Goal: Find specific page/section: Find specific page/section

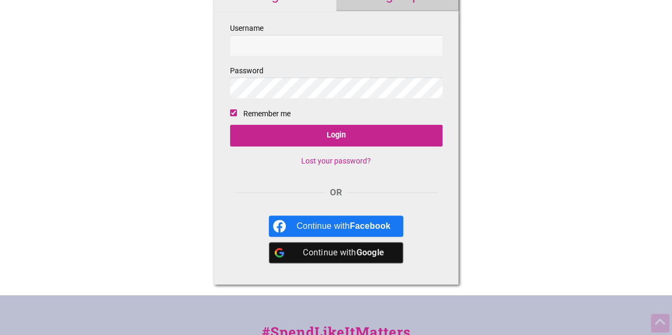
scroll to position [73, 0]
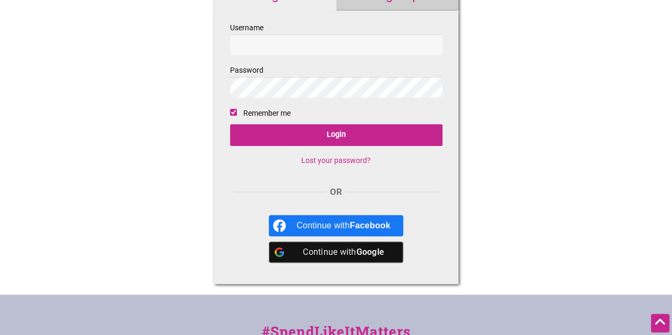
click at [320, 256] on div "Continue with Google" at bounding box center [343, 252] width 94 height 21
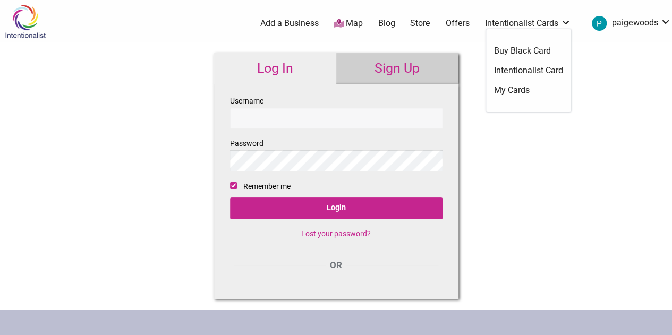
click at [520, 92] on link "My Cards" at bounding box center [528, 90] width 69 height 12
